Goal: Task Accomplishment & Management: Complete application form

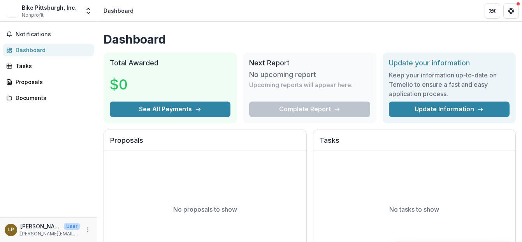
scroll to position [23, 0]
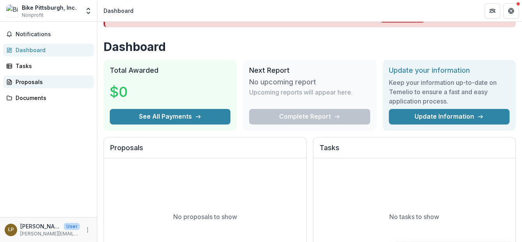
click at [40, 77] on link "Proposals" at bounding box center [48, 81] width 91 height 13
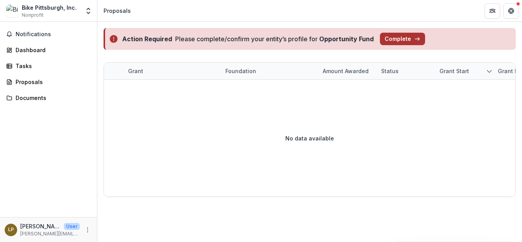
click at [393, 38] on button "Complete" at bounding box center [402, 39] width 45 height 12
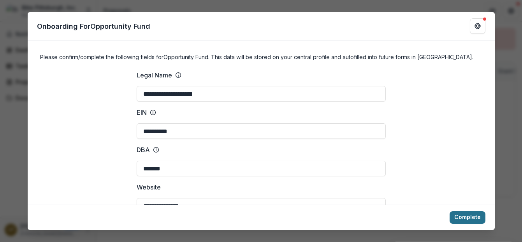
click at [462, 216] on button "Complete" at bounding box center [467, 217] width 36 height 12
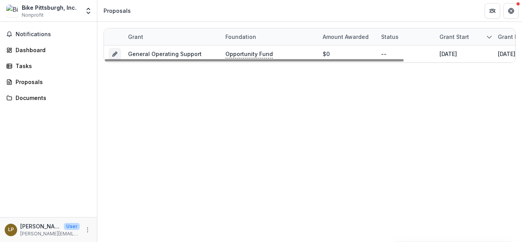
click at [116, 13] on div "Proposals" at bounding box center [117, 11] width 27 height 8
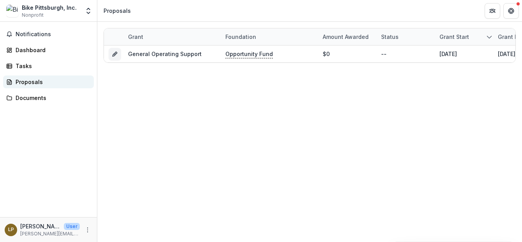
click at [40, 79] on div "Proposals" at bounding box center [52, 82] width 72 height 8
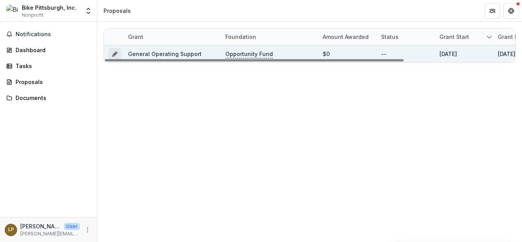
click at [114, 56] on icon "Grant a25a11ce-7d94-4662-a503-bed37e717e9b" at bounding box center [114, 55] width 4 height 4
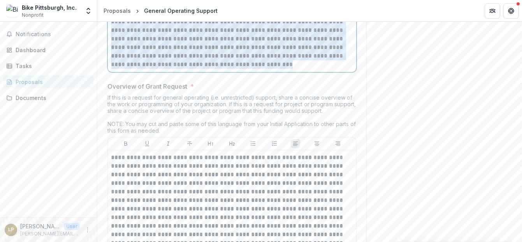
scroll to position [1280, 0]
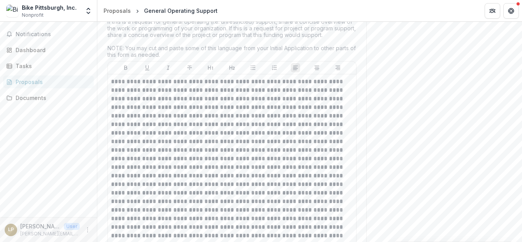
drag, startPoint x: 111, startPoint y: 77, endPoint x: 169, endPoint y: 180, distance: 117.8
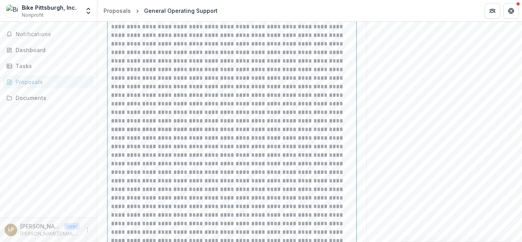
scroll to position [807, 0]
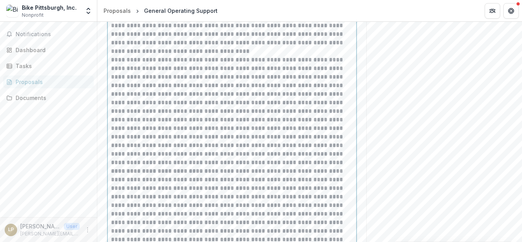
click at [202, 56] on p "**********" at bounding box center [232, 26] width 242 height 60
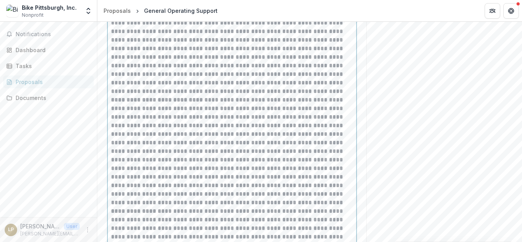
scroll to position [893, 0]
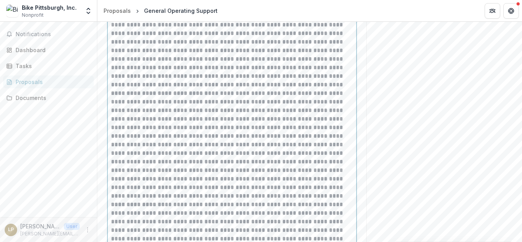
click at [316, 89] on p "**********" at bounding box center [232, 33] width 242 height 111
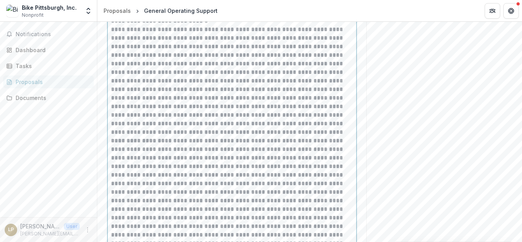
scroll to position [1038, 0]
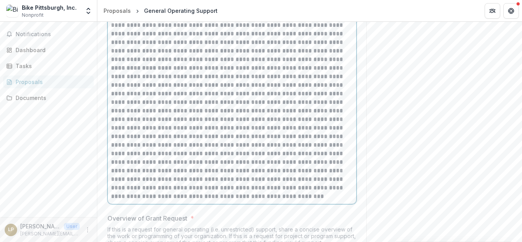
click at [295, 64] on p "**********" at bounding box center [232, 8] width 242 height 111
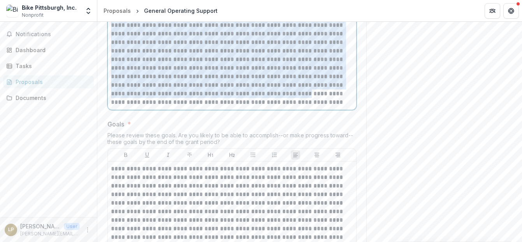
scroll to position [1560, 0]
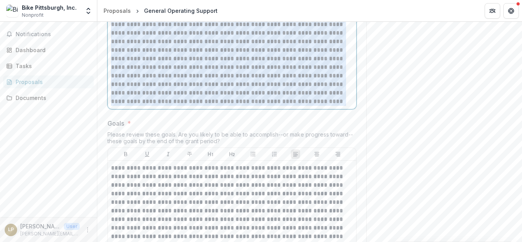
drag, startPoint x: 110, startPoint y: 120, endPoint x: 360, endPoint y: 172, distance: 255.6
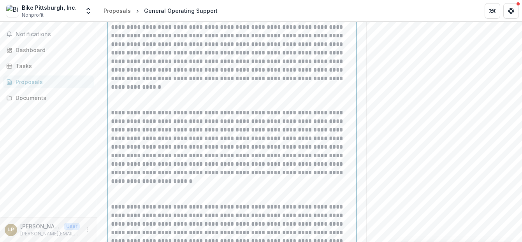
scroll to position [1390, 0]
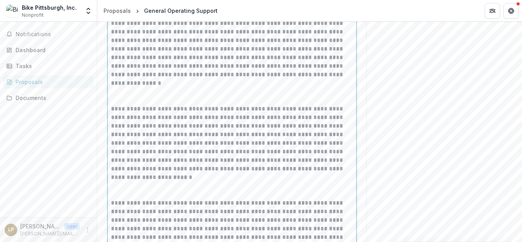
click at [147, 105] on p at bounding box center [232, 96] width 242 height 17
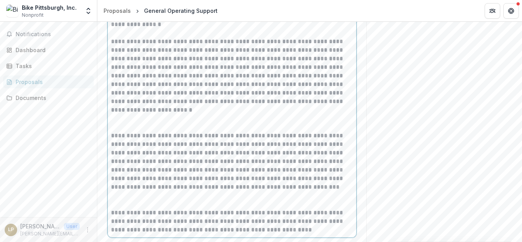
scroll to position [1450, 0]
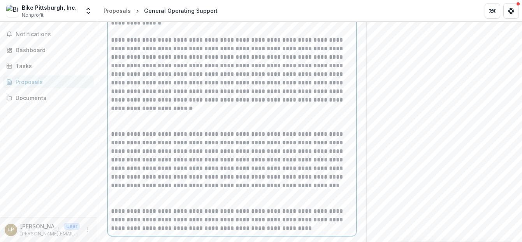
click at [129, 130] on p at bounding box center [232, 121] width 242 height 17
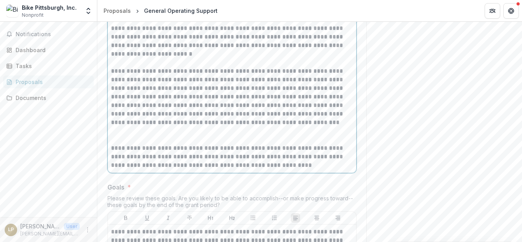
scroll to position [1554, 0]
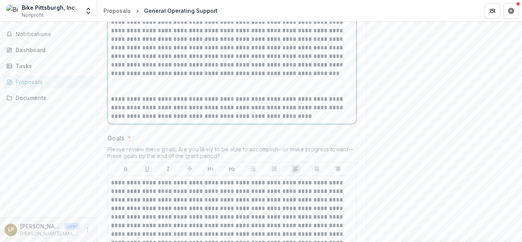
click at [117, 95] on p at bounding box center [232, 86] width 242 height 17
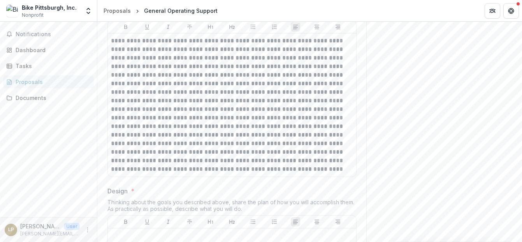
scroll to position [1696, 0]
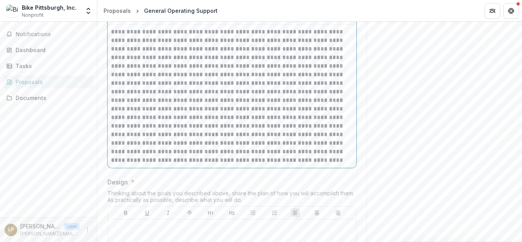
click at [161, 132] on p at bounding box center [232, 96] width 242 height 137
drag, startPoint x: 109, startPoint y: 99, endPoint x: 173, endPoint y: 169, distance: 94.8
click at [172, 168] on div at bounding box center [232, 96] width 248 height 143
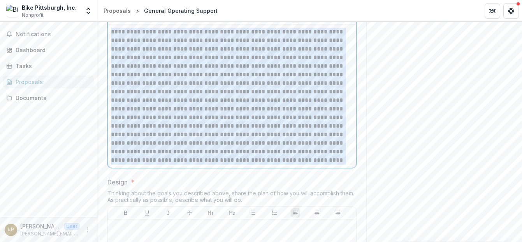
drag, startPoint x: 234, startPoint y: 229, endPoint x: 109, endPoint y: 98, distance: 181.9
click at [109, 98] on div at bounding box center [232, 96] width 248 height 143
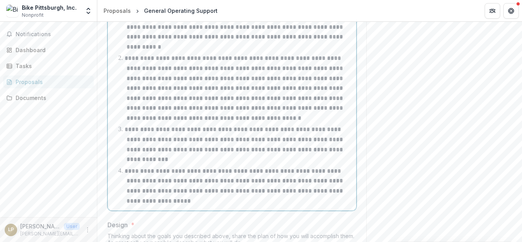
scroll to position [1733, 0]
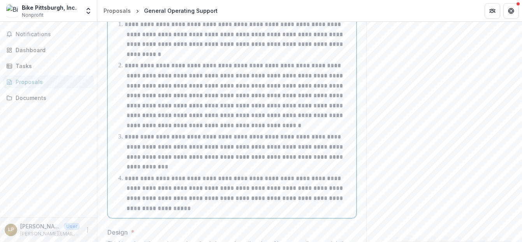
click at [132, 16] on p at bounding box center [232, 7] width 242 height 17
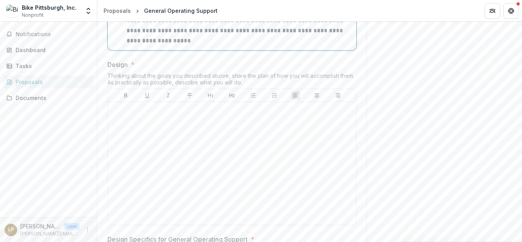
scroll to position [1923, 0]
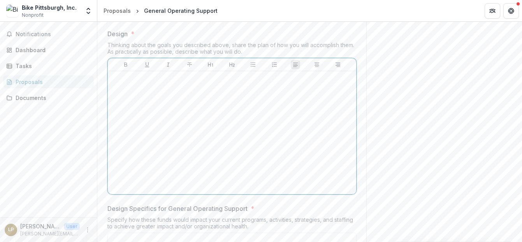
click at [156, 147] on div at bounding box center [232, 132] width 242 height 117
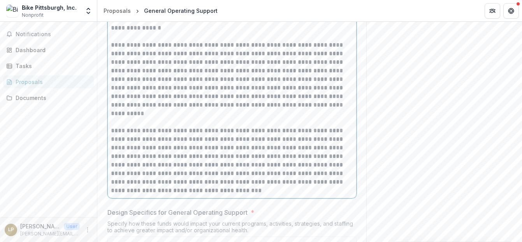
scroll to position [2091, 0]
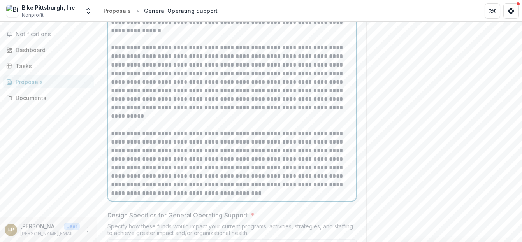
click at [133, 44] on p at bounding box center [232, 34] width 242 height 17
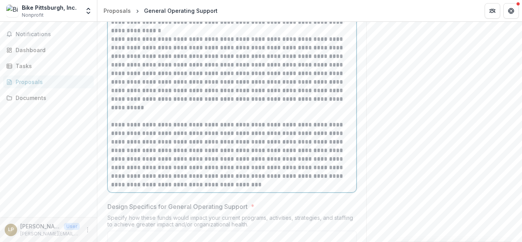
click at [115, 121] on p at bounding box center [232, 112] width 242 height 17
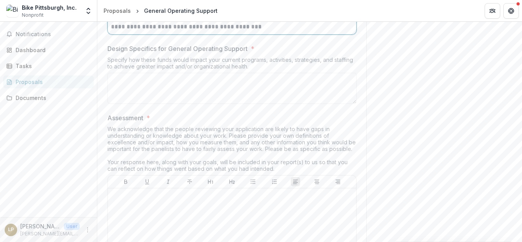
scroll to position [2260, 0]
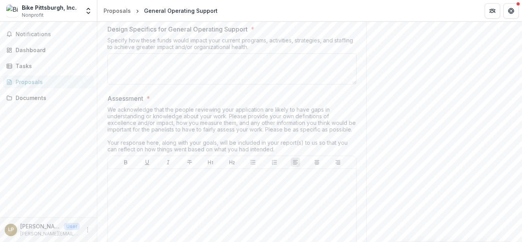
click at [121, 84] on textarea "Design Specifics for General Operating Support *" at bounding box center [231, 68] width 249 height 31
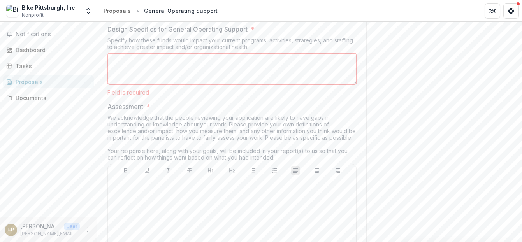
paste textarea "**********"
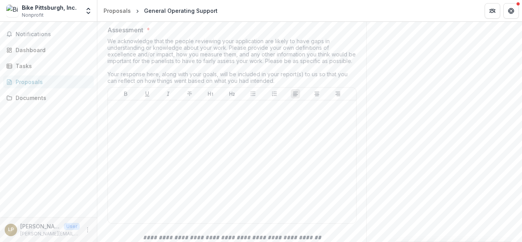
scroll to position [2341, 0]
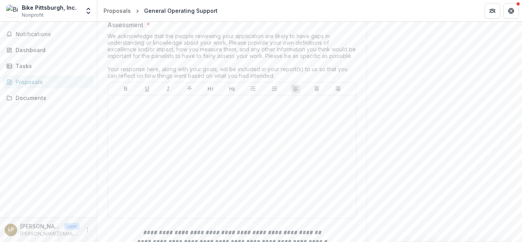
type textarea "**********"
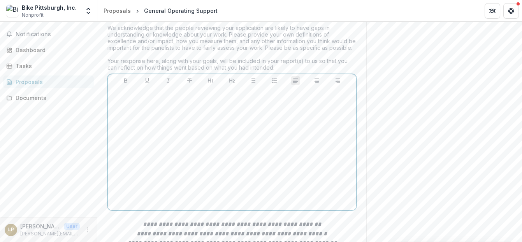
click at [176, 161] on div at bounding box center [232, 148] width 242 height 117
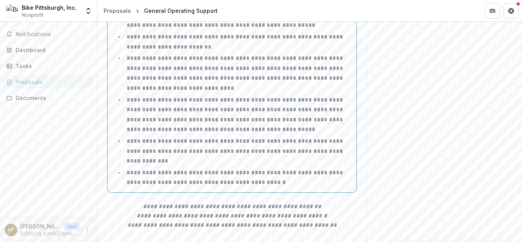
scroll to position [2524, 0]
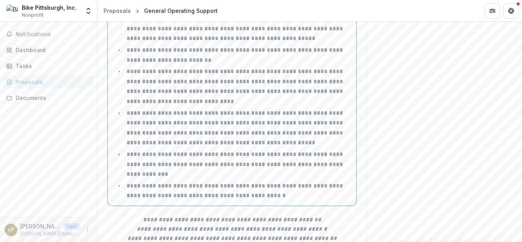
click at [155, 11] on p at bounding box center [232, 1] width 242 height 17
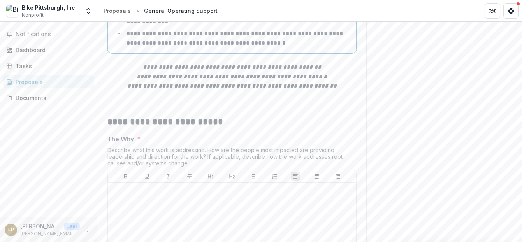
scroll to position [2670, 0]
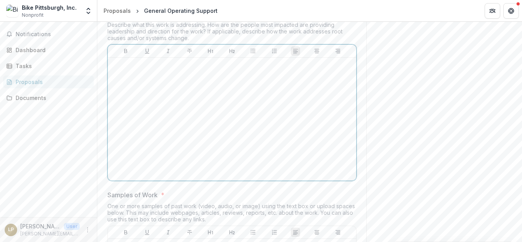
click at [171, 138] on div at bounding box center [232, 119] width 242 height 117
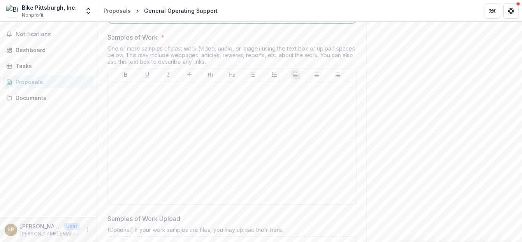
scroll to position [3108, 0]
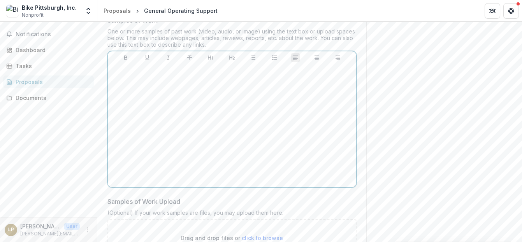
click at [165, 140] on div at bounding box center [232, 125] width 242 height 117
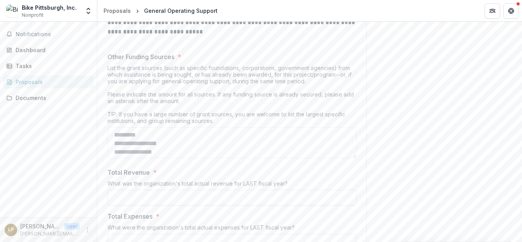
scroll to position [3437, 0]
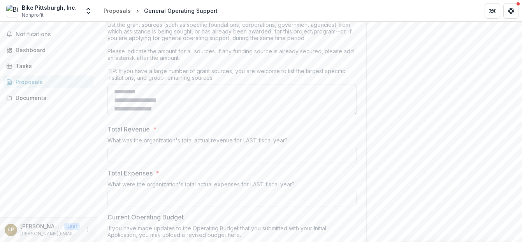
click at [188, 115] on textarea "Other Funding Sources *" at bounding box center [231, 99] width 249 height 31
paste textarea "**********"
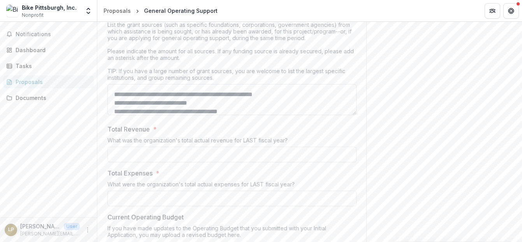
scroll to position [27, 0]
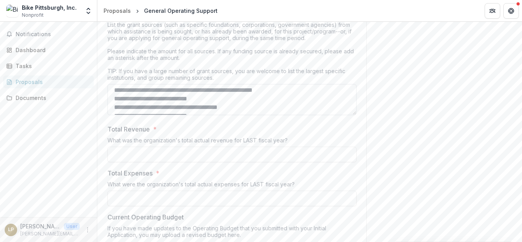
click at [211, 115] on textarea "**********" at bounding box center [231, 99] width 249 height 31
click at [258, 115] on textarea "**********" at bounding box center [231, 99] width 249 height 31
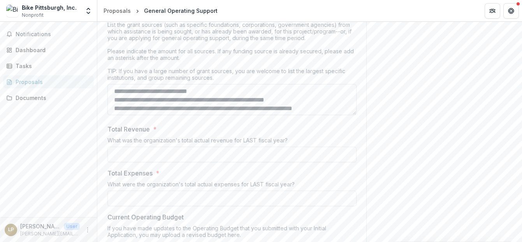
scroll to position [57, 0]
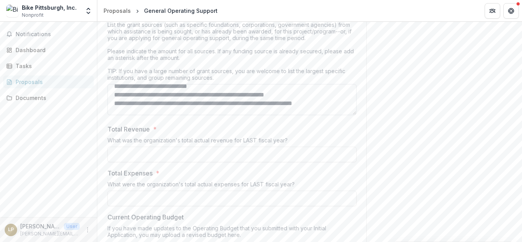
click at [213, 115] on textarea "**********" at bounding box center [231, 99] width 249 height 31
click at [212, 115] on textarea "**********" at bounding box center [231, 99] width 249 height 31
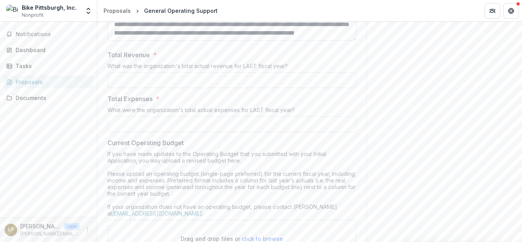
scroll to position [3519, 0]
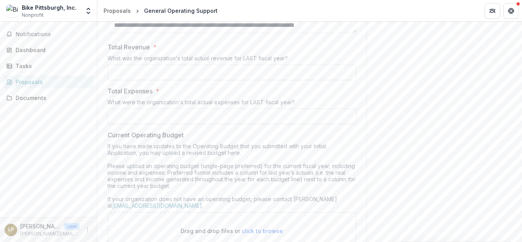
type textarea "**********"
click at [185, 80] on input "Total Revenue *" at bounding box center [231, 73] width 249 height 16
paste input "**********"
type input "**********"
click at [169, 124] on input "Total Expenses *" at bounding box center [231, 117] width 249 height 16
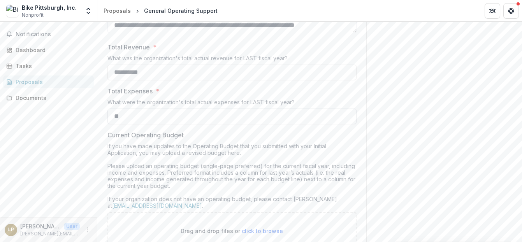
click at [168, 124] on input "**" at bounding box center [231, 117] width 249 height 16
paste input "********"
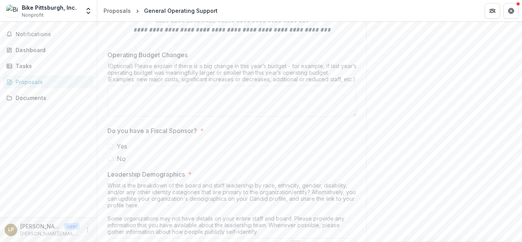
scroll to position [3780, 0]
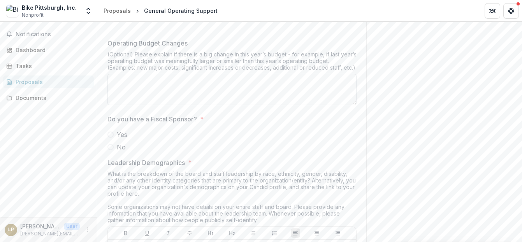
type input "**********"
click at [161, 105] on textarea "Operating Budget Changes" at bounding box center [231, 89] width 249 height 31
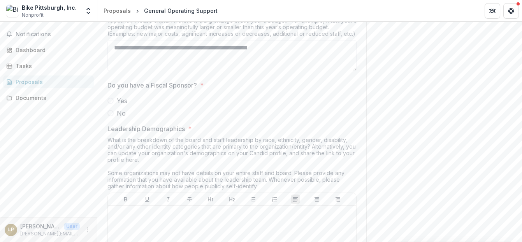
scroll to position [3825, 0]
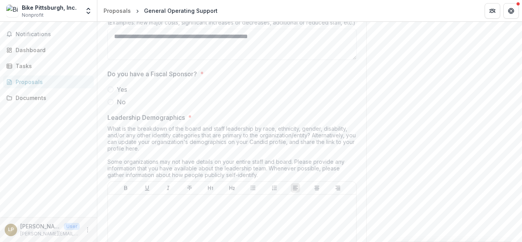
type textarea "**********"
click at [114, 107] on label "No" at bounding box center [231, 101] width 249 height 9
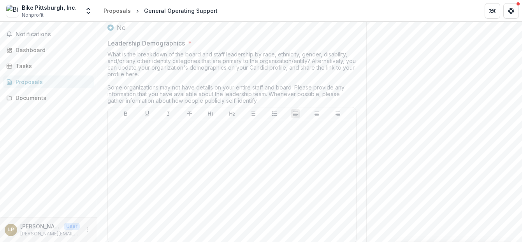
scroll to position [3904, 0]
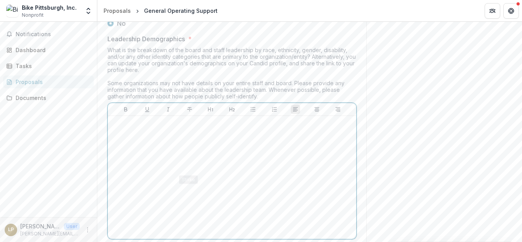
click at [168, 128] on p at bounding box center [232, 123] width 242 height 9
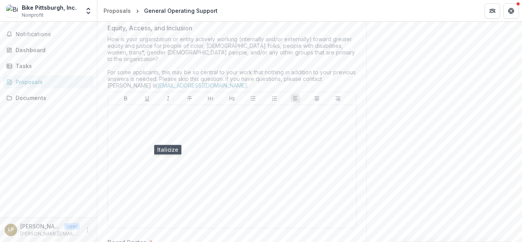
scroll to position [4162, 0]
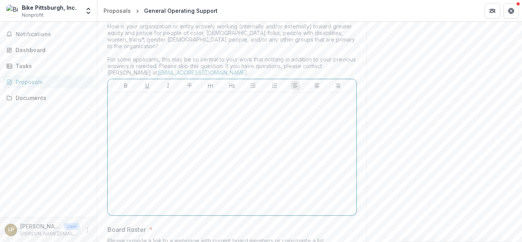
click at [198, 144] on div at bounding box center [232, 153] width 248 height 123
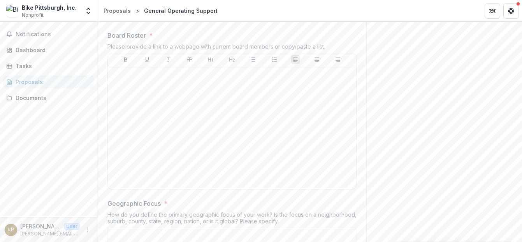
scroll to position [4450, 0]
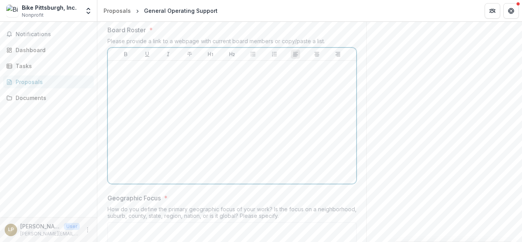
click at [198, 142] on div at bounding box center [232, 122] width 242 height 117
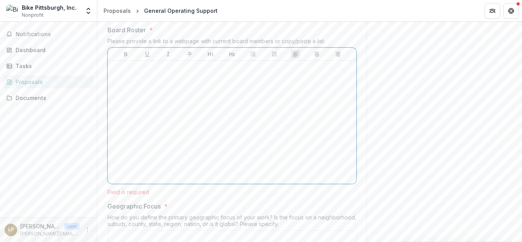
click at [201, 156] on div at bounding box center [232, 122] width 242 height 117
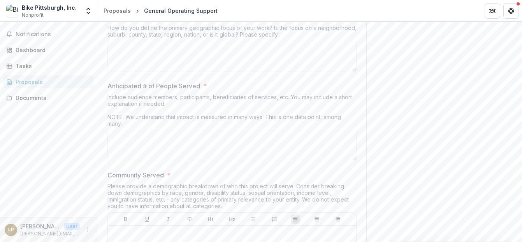
scroll to position [4647, 0]
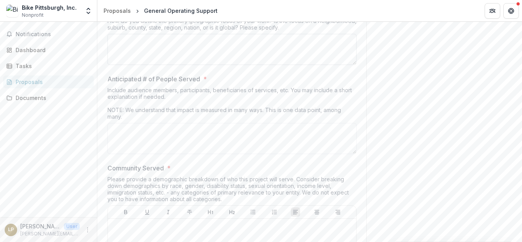
click at [185, 65] on textarea "Geographic Focus *" at bounding box center [231, 49] width 249 height 31
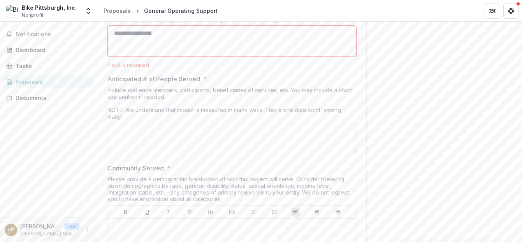
type textarea "**********"
click at [180, 157] on div "Anticipated # of People Served * Include audience members, participants, benefi…" at bounding box center [231, 115] width 249 height 83
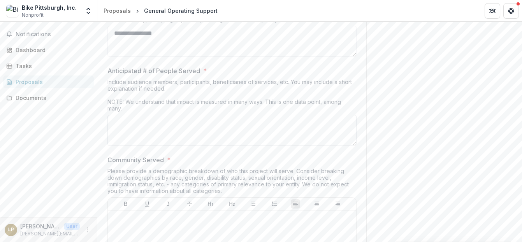
click at [178, 146] on textarea "Anticipated # of People Served *" at bounding box center [231, 130] width 249 height 31
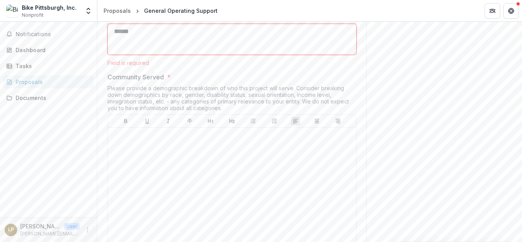
scroll to position [4753, 0]
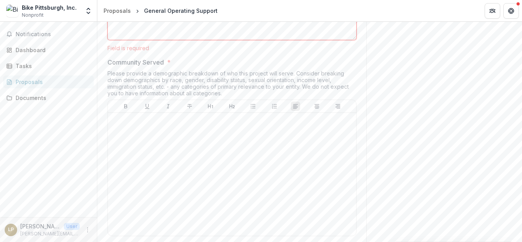
type textarea "******"
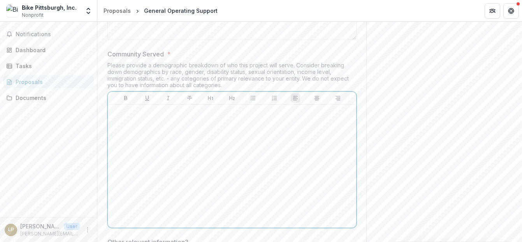
click at [168, 170] on div at bounding box center [232, 166] width 242 height 117
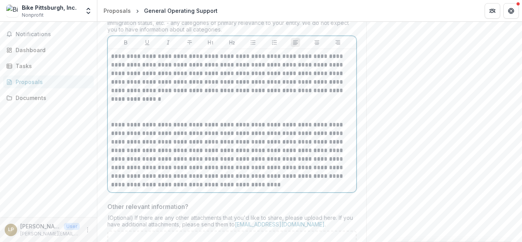
scroll to position [4819, 0]
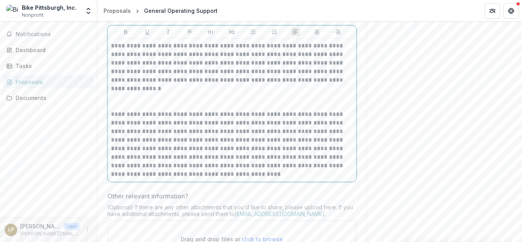
click at [160, 110] on p at bounding box center [232, 101] width 242 height 17
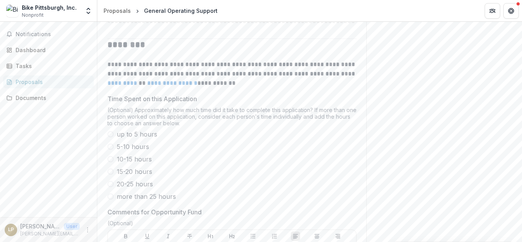
scroll to position [5054, 0]
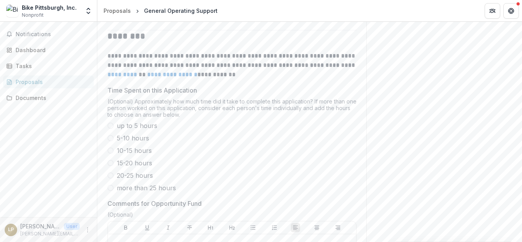
click at [107, 141] on span at bounding box center [110, 138] width 6 height 6
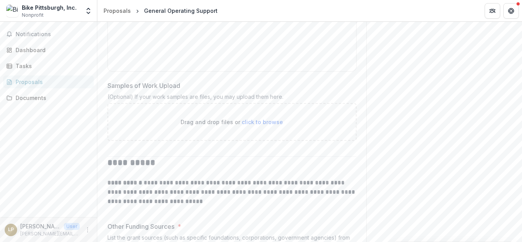
scroll to position [3232, 0]
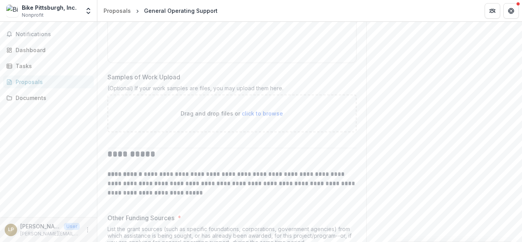
click at [261, 117] on span "click to browse" at bounding box center [262, 113] width 41 height 7
type input "**********"
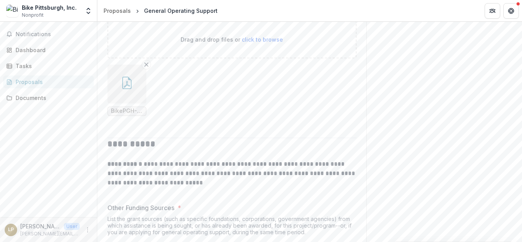
scroll to position [3325, 0]
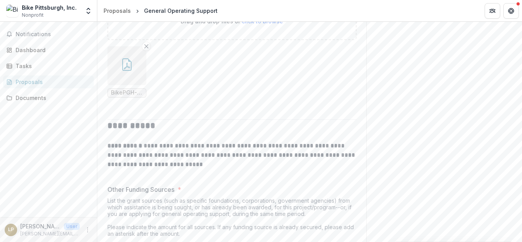
click at [136, 96] on span "BikePGH-Grassroots-Advocacy-Toolkit-2025_web.pdf" at bounding box center [127, 92] width 32 height 7
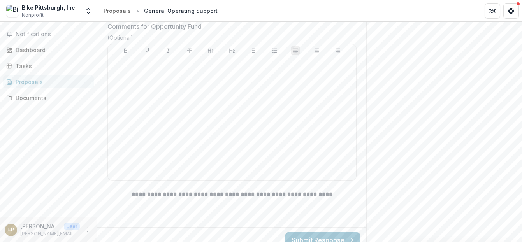
scroll to position [5290, 0]
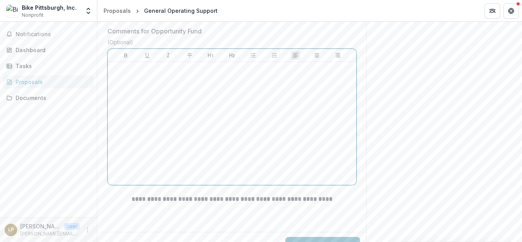
click at [267, 132] on div at bounding box center [232, 123] width 242 height 117
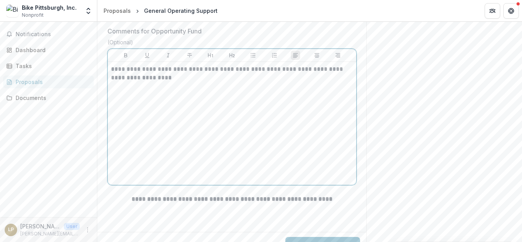
scroll to position [5357, 0]
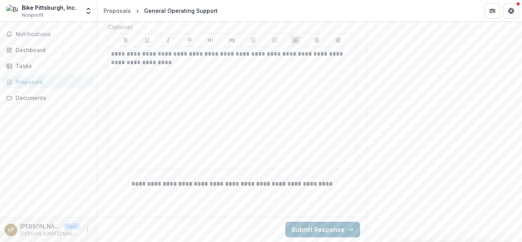
click at [319, 231] on button "Submit Response" at bounding box center [322, 230] width 75 height 16
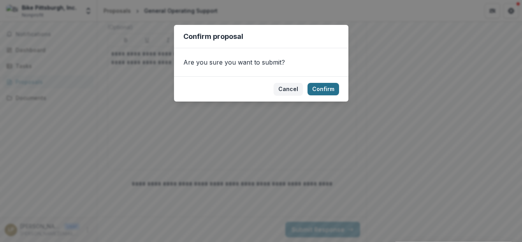
click at [320, 89] on button "Confirm" at bounding box center [323, 89] width 32 height 12
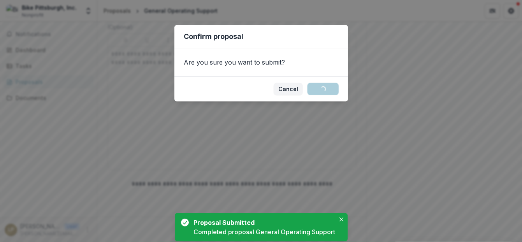
scroll to position [108, 0]
